Goal: Navigation & Orientation: Find specific page/section

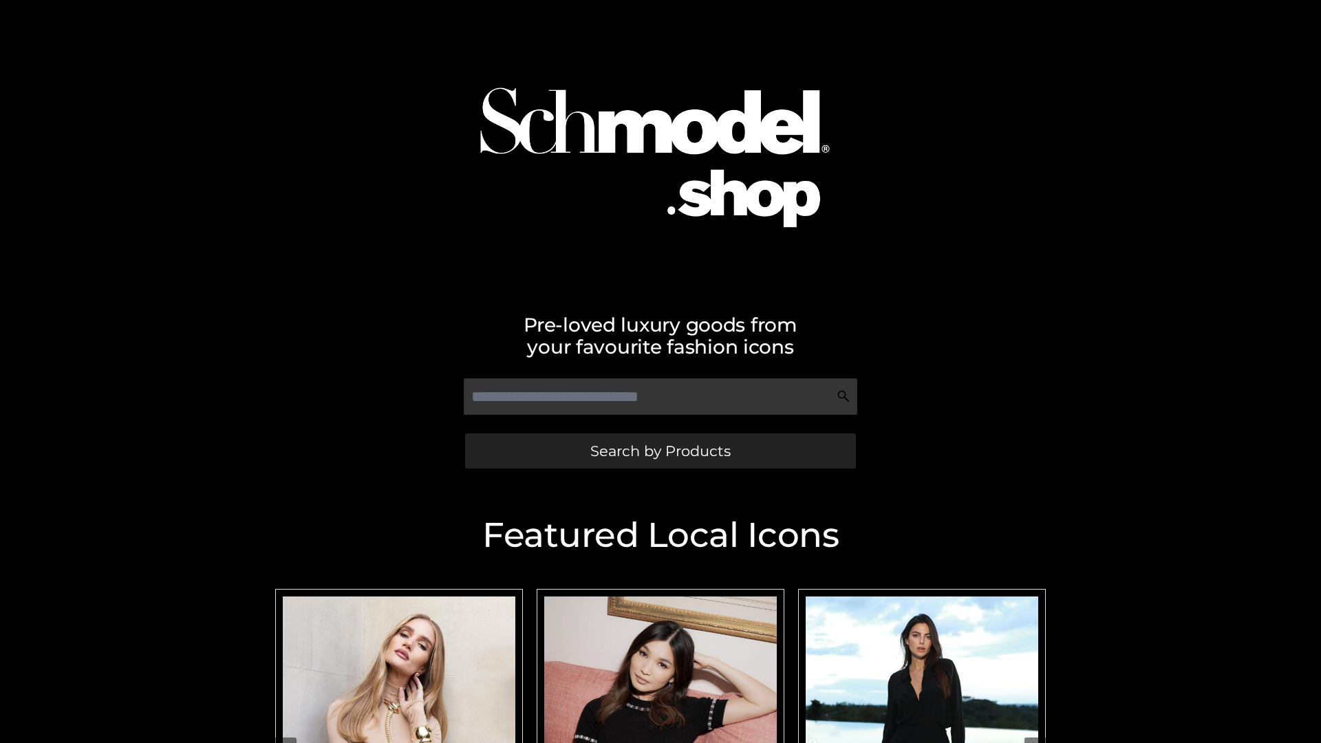
click at [660, 451] on span "Search by Products" at bounding box center [660, 451] width 140 height 14
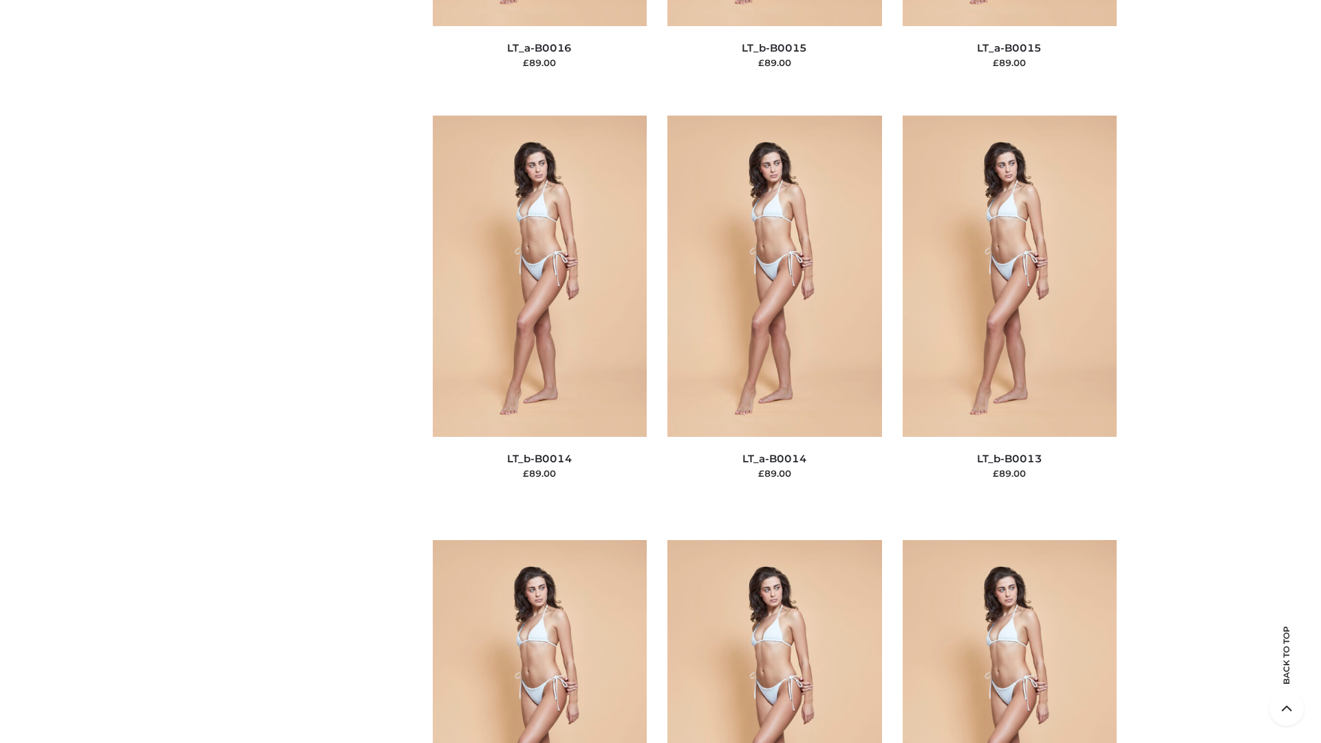
scroll to position [6180, 0]
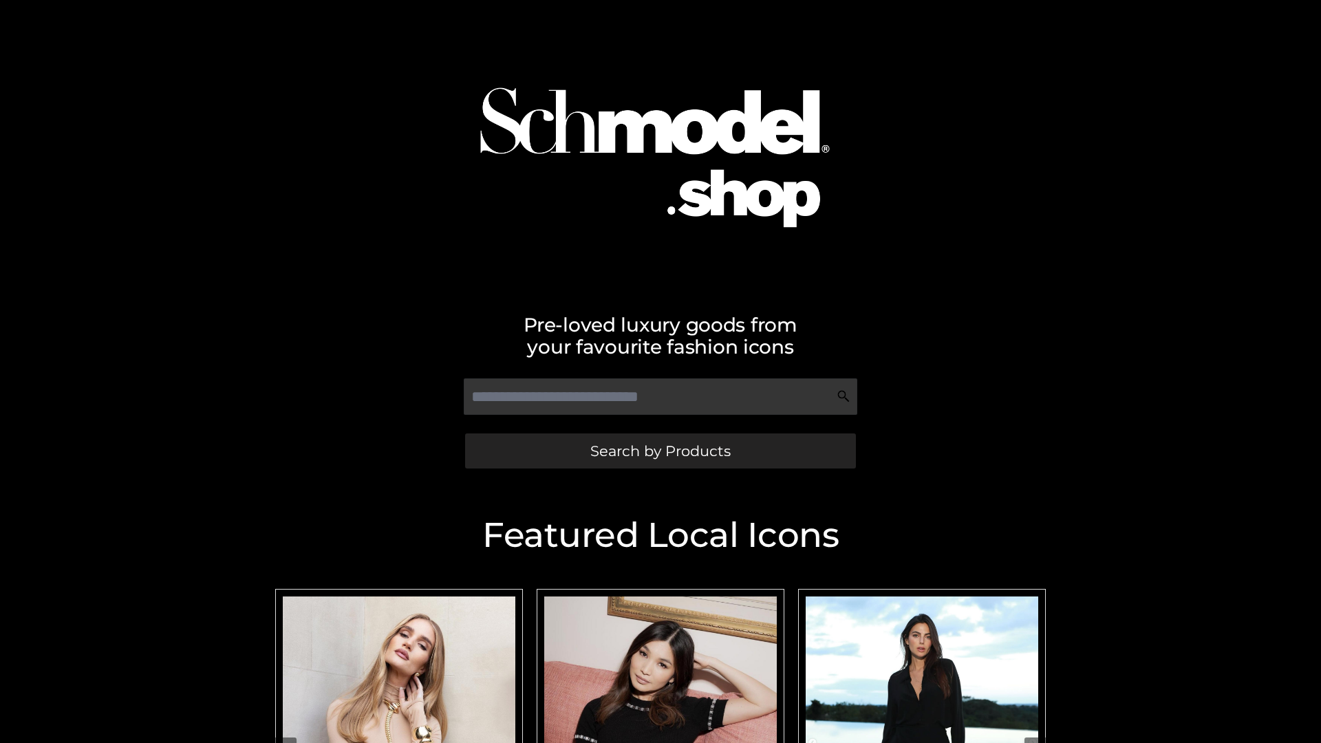
click at [660, 451] on span "Search by Products" at bounding box center [660, 451] width 140 height 14
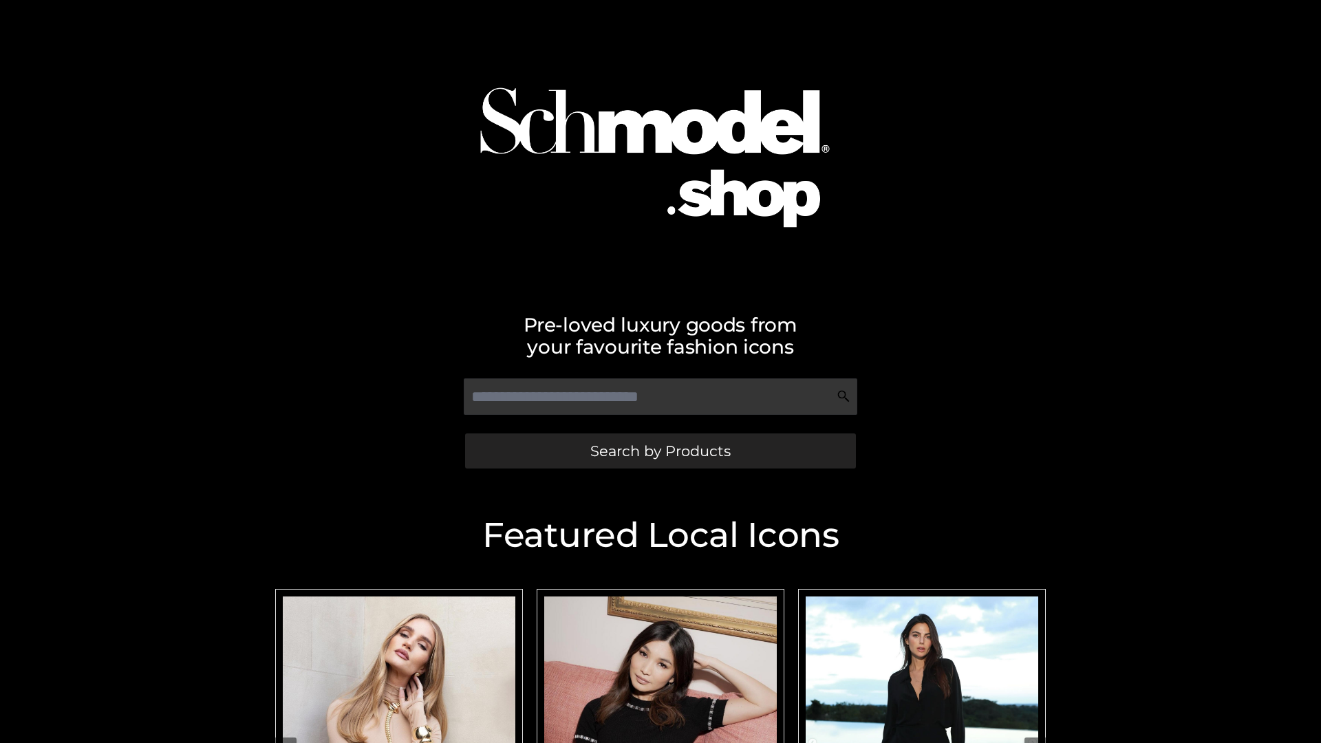
click at [660, 451] on span "Search by Products" at bounding box center [660, 451] width 140 height 14
